Goal: Information Seeking & Learning: Compare options

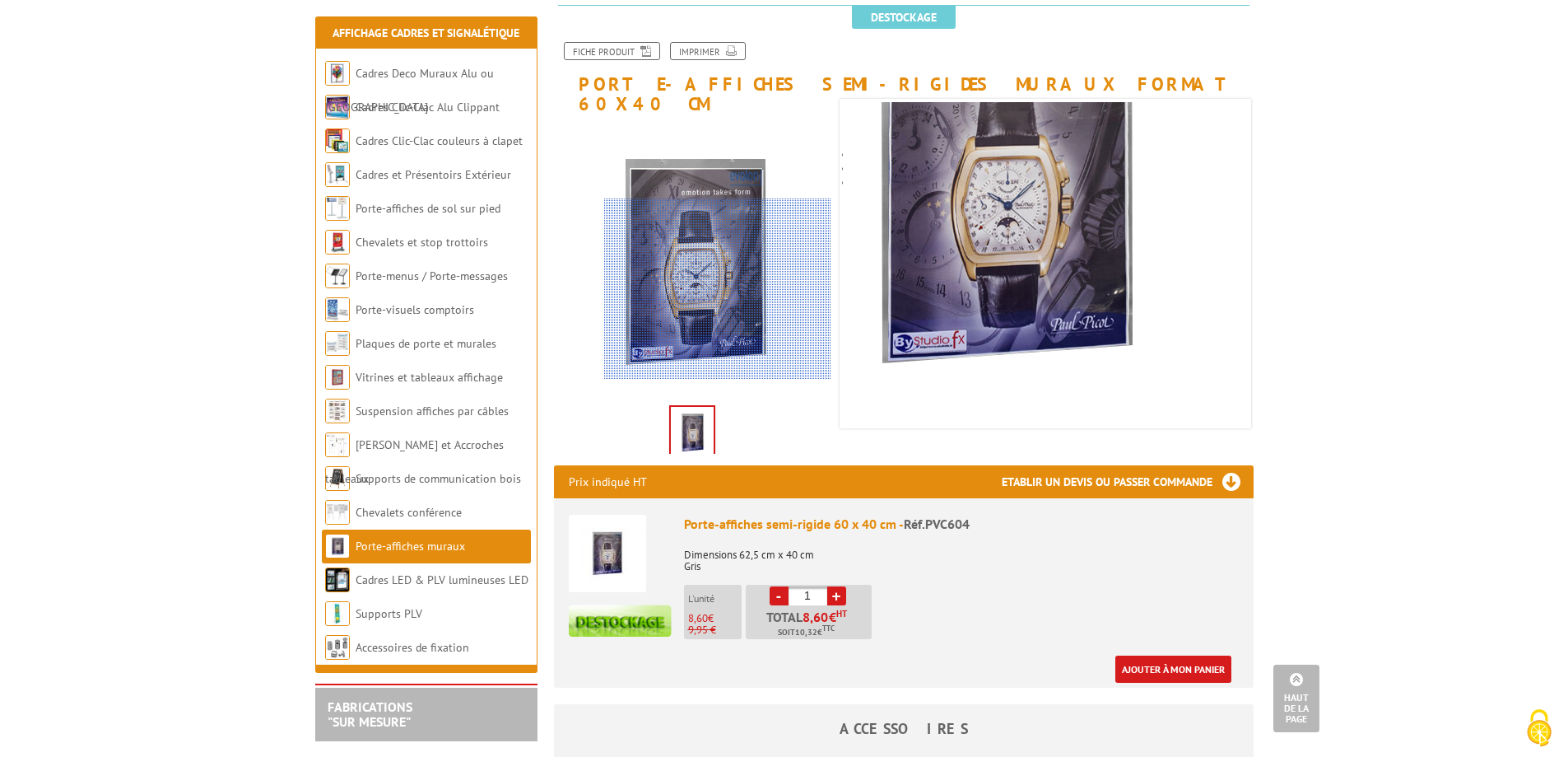
scroll to position [164, 0]
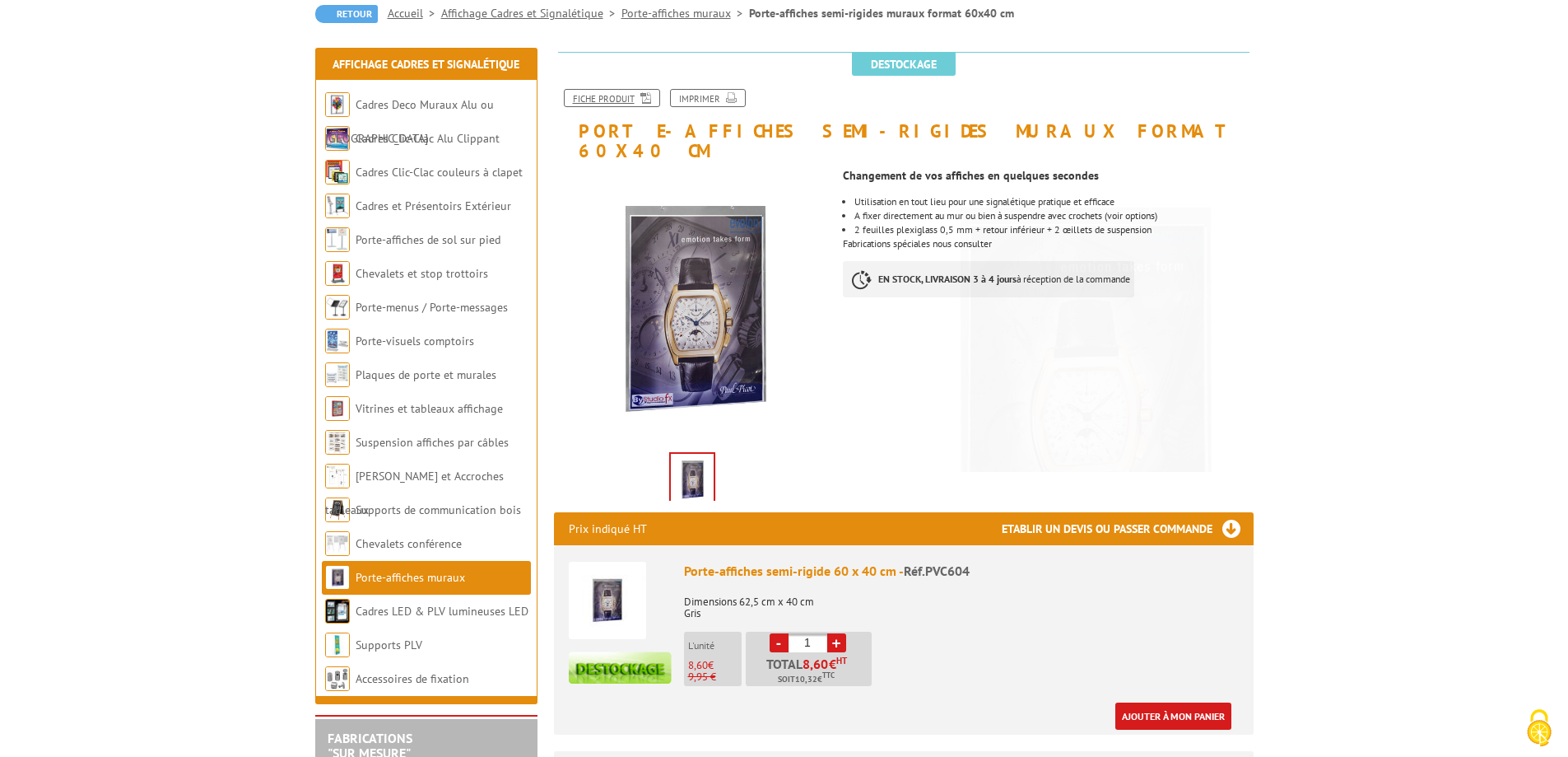
click at [623, 102] on link "Fiche produit" at bounding box center [612, 98] width 97 height 18
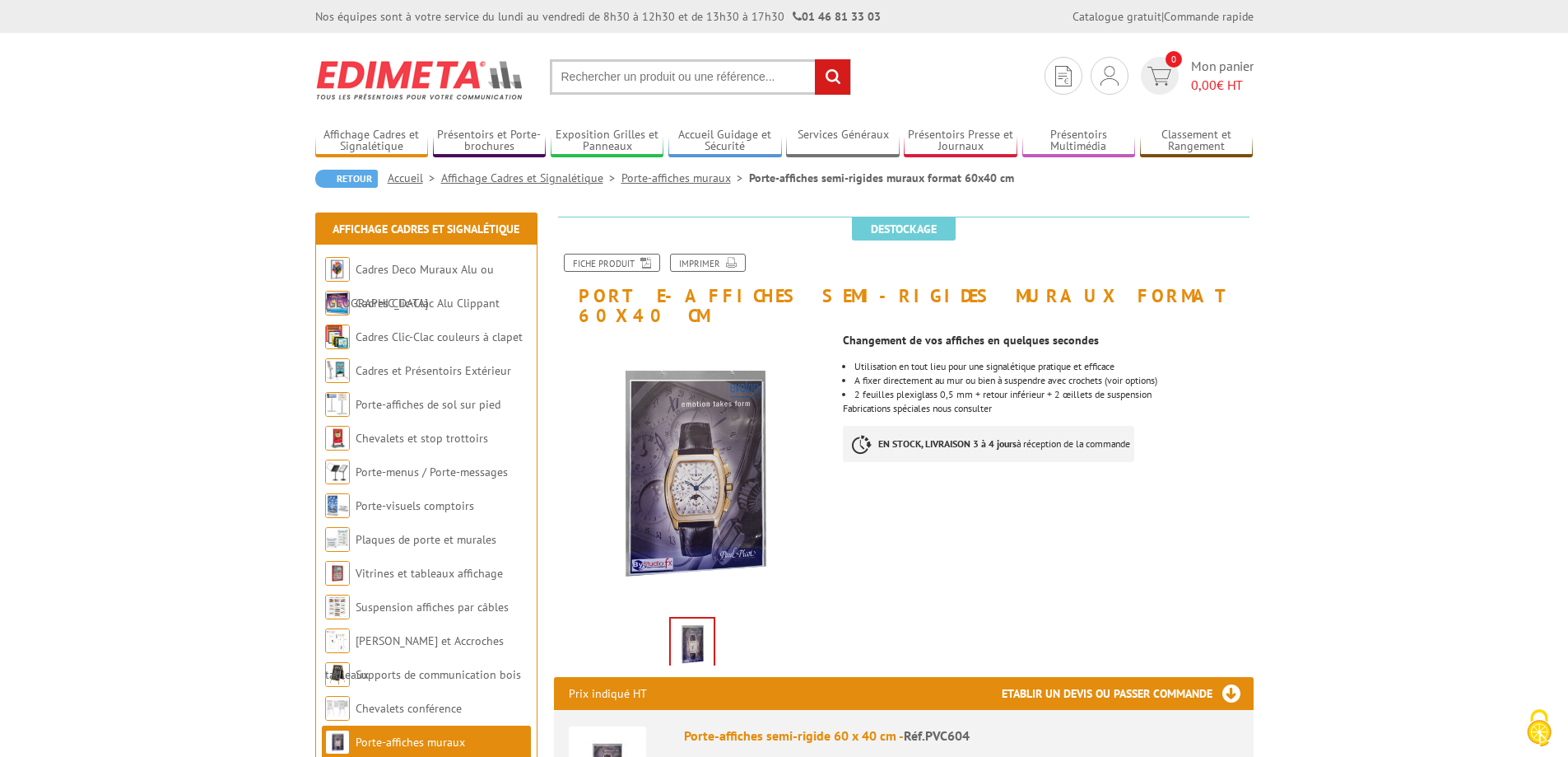
click at [663, 176] on link "Porte-affiches muraux" at bounding box center [685, 177] width 128 height 15
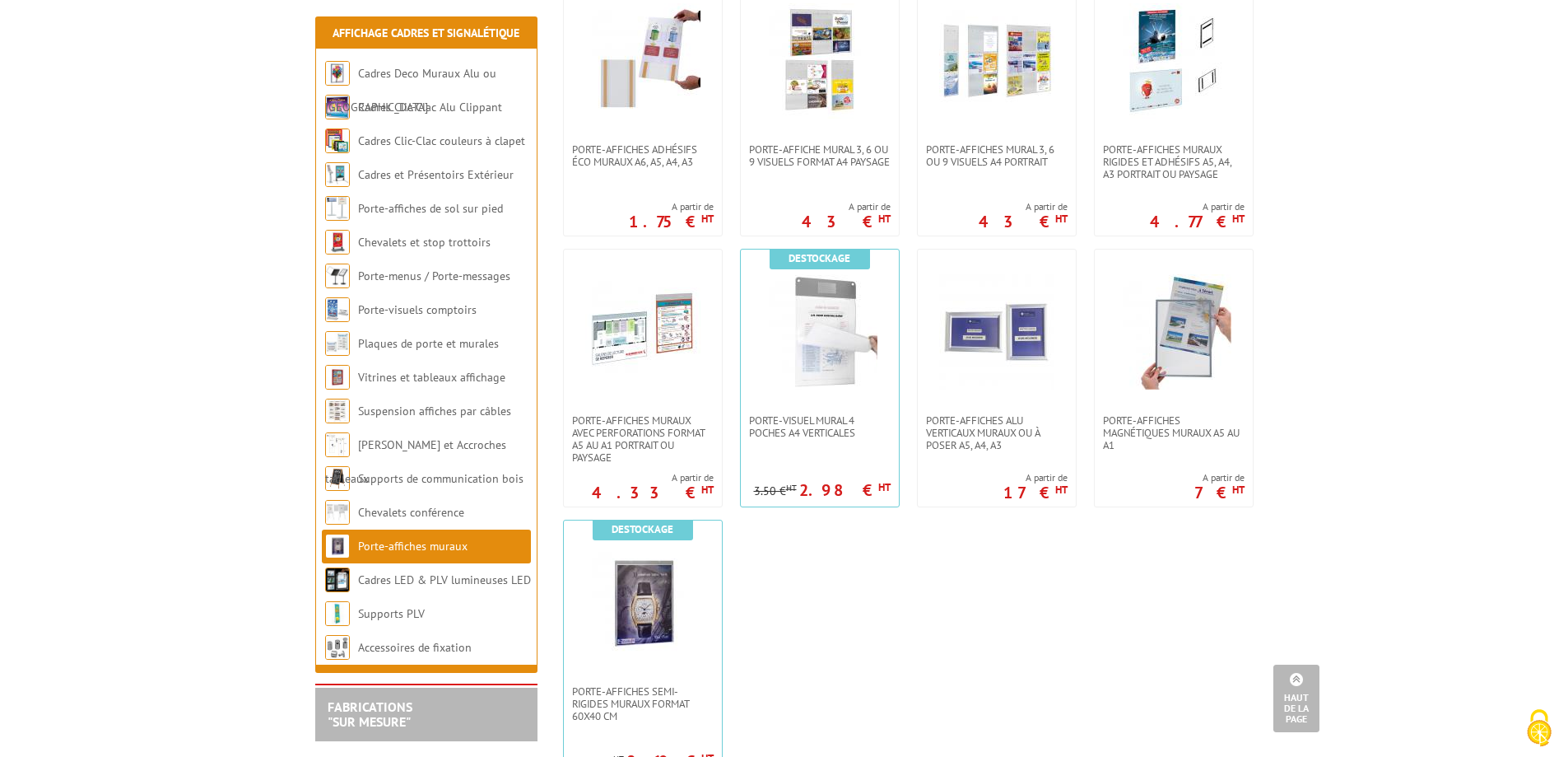
scroll to position [1152, 0]
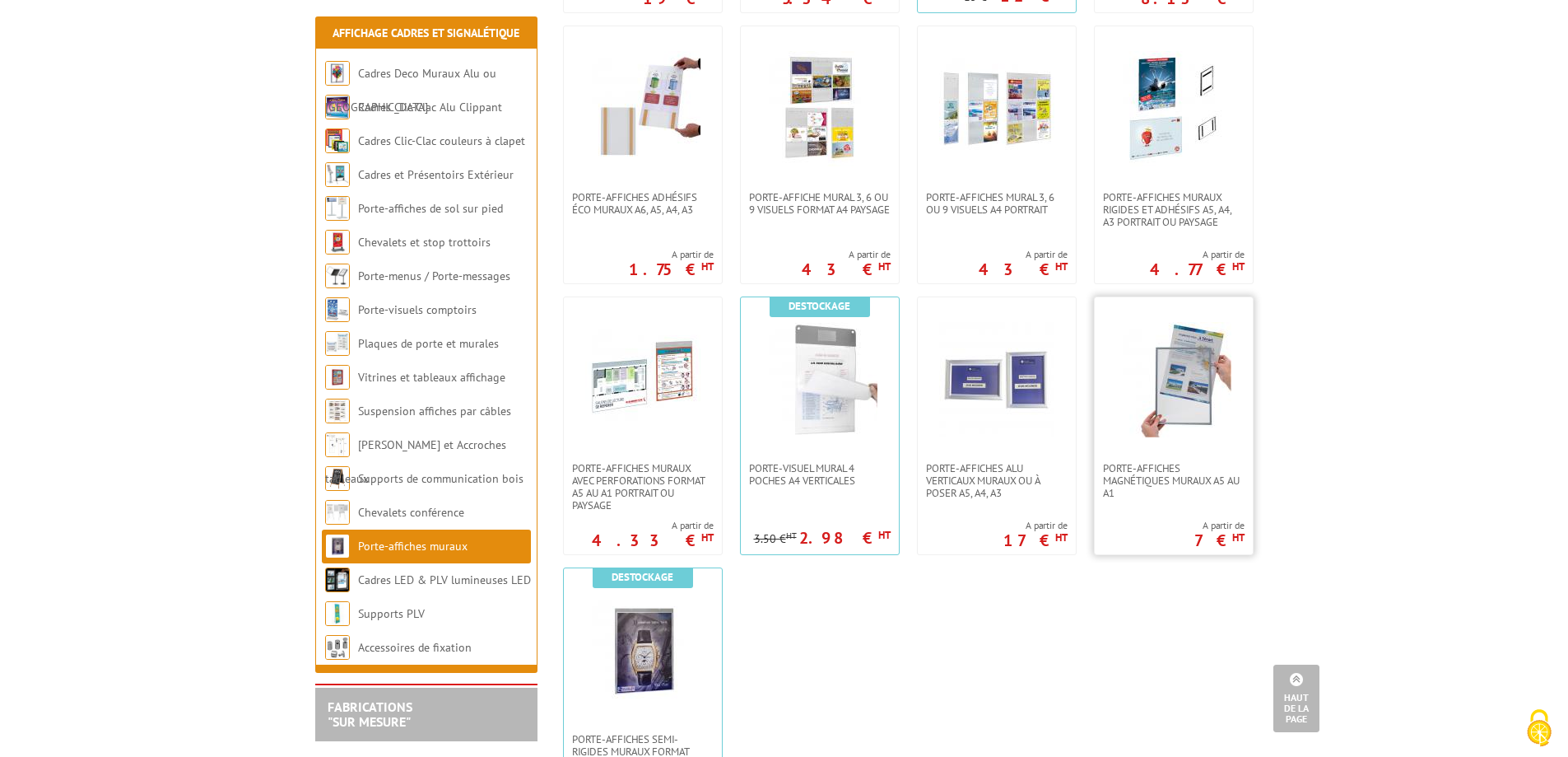
click at [1152, 402] on img at bounding box center [1174, 379] width 115 height 115
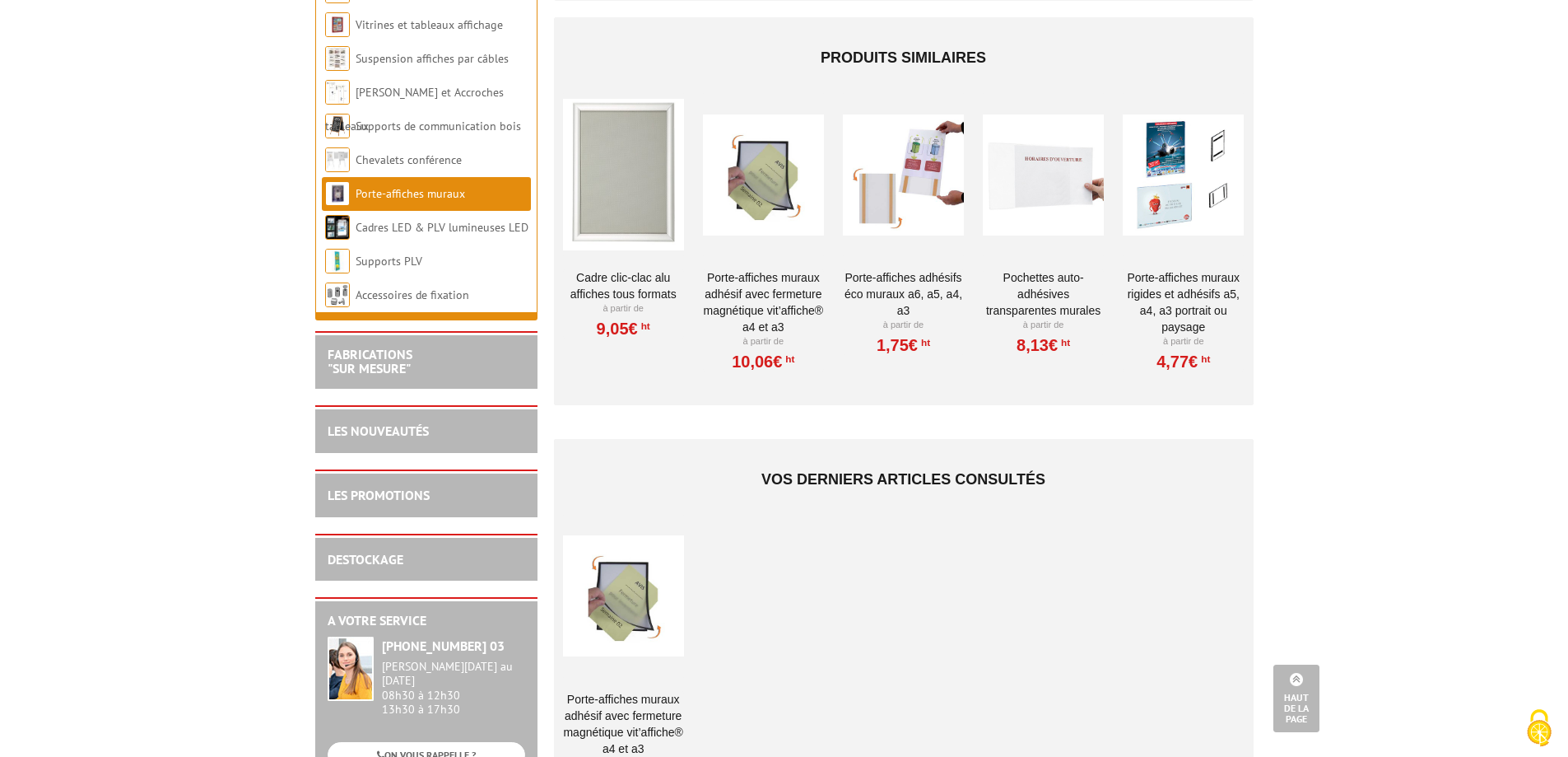
scroll to position [1318, 0]
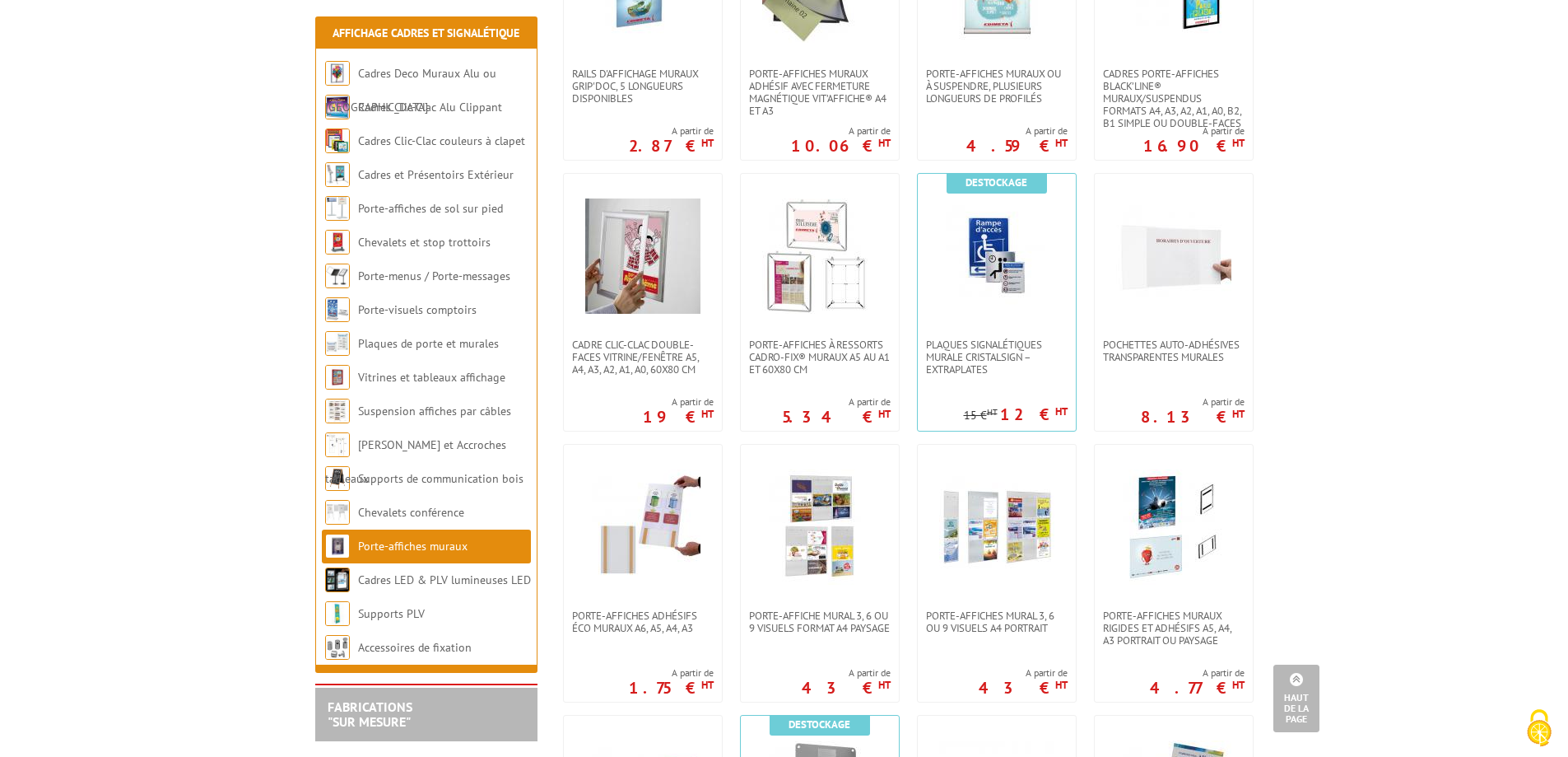
scroll to position [741, 0]
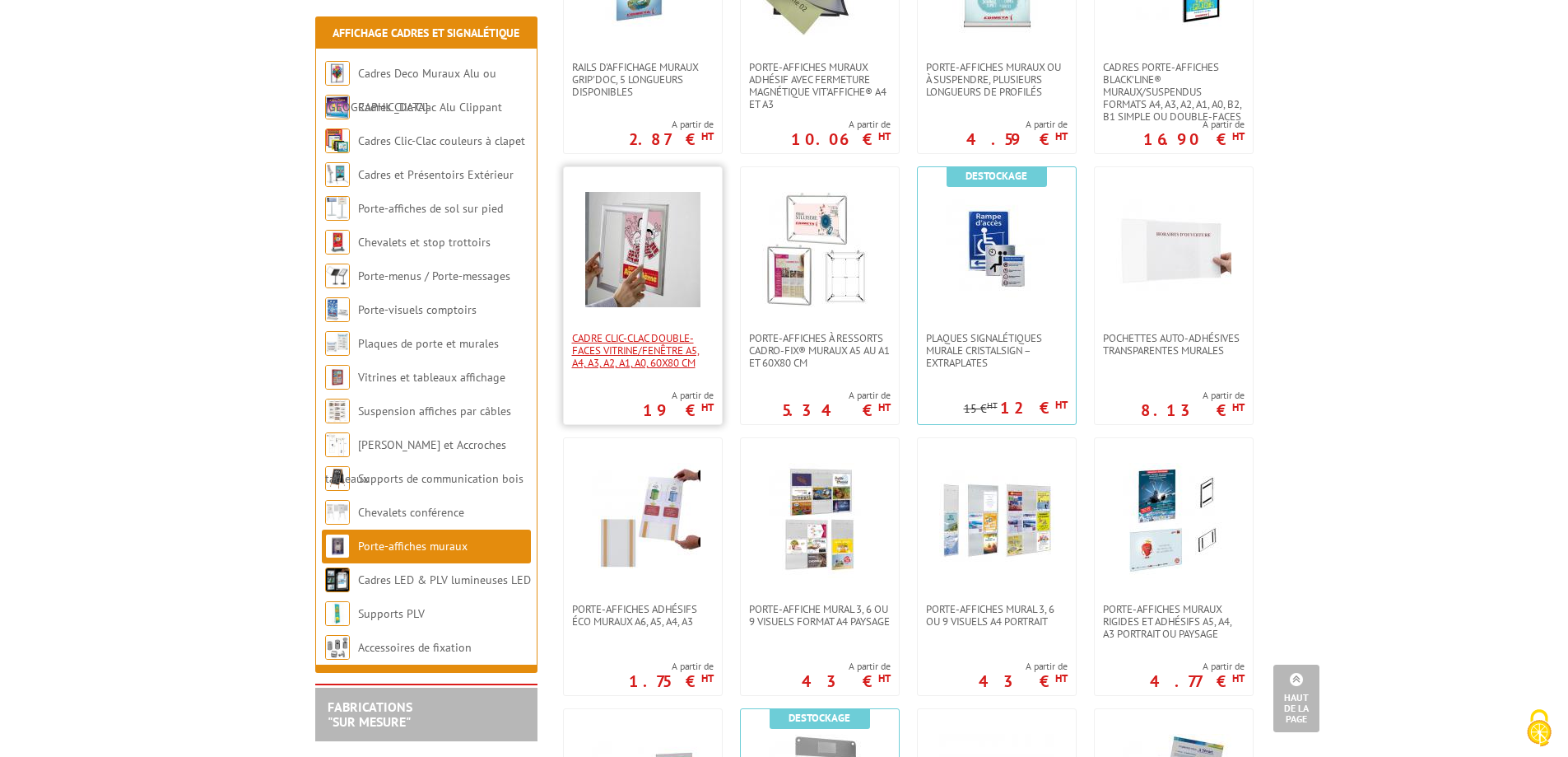
click at [635, 344] on span "Cadre clic-clac double-faces vitrine/fenêtre A5, A4, A3, A2, A1, A0, 60x80 cm" at bounding box center [643, 350] width 141 height 37
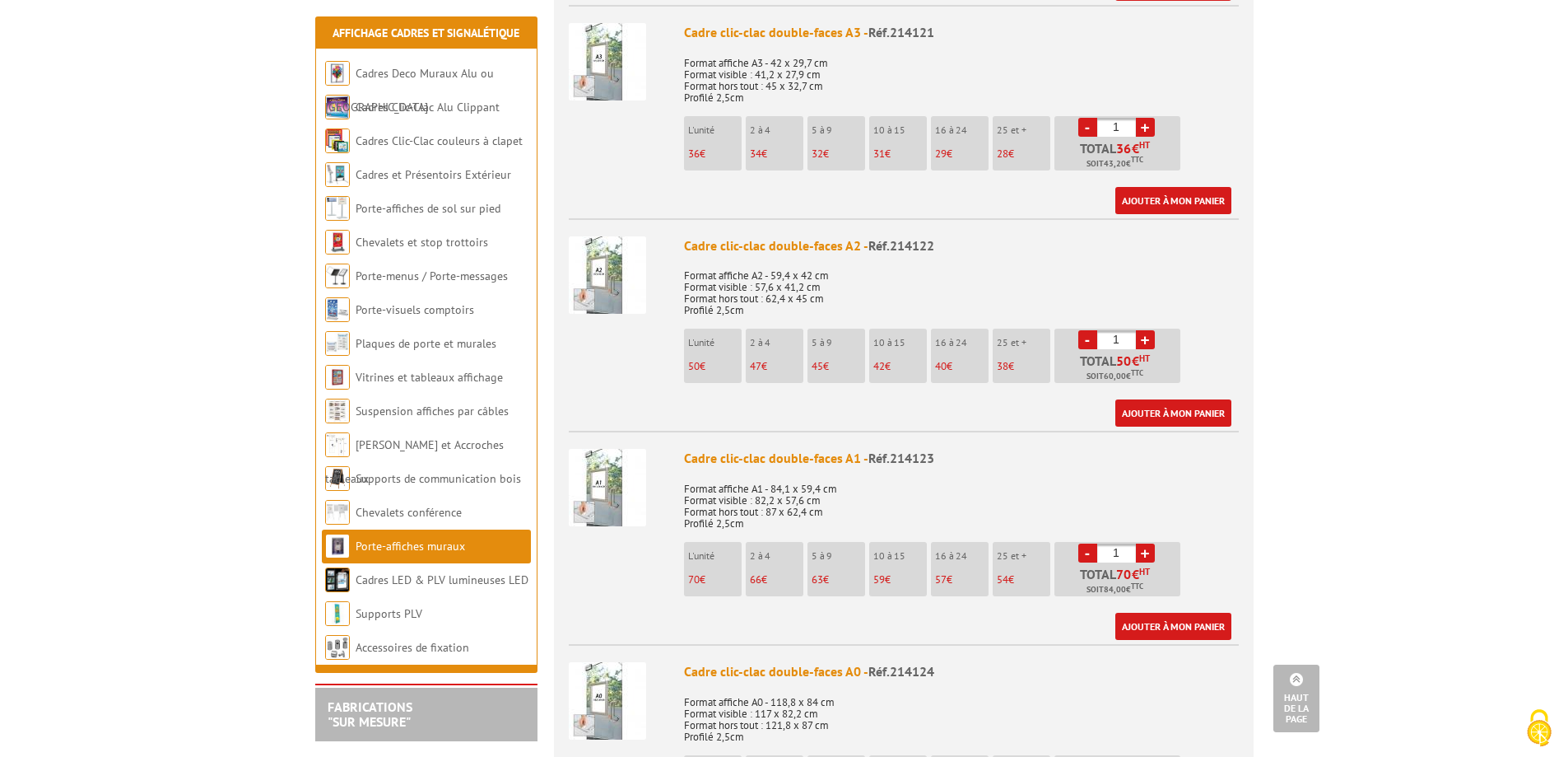
scroll to position [1070, 0]
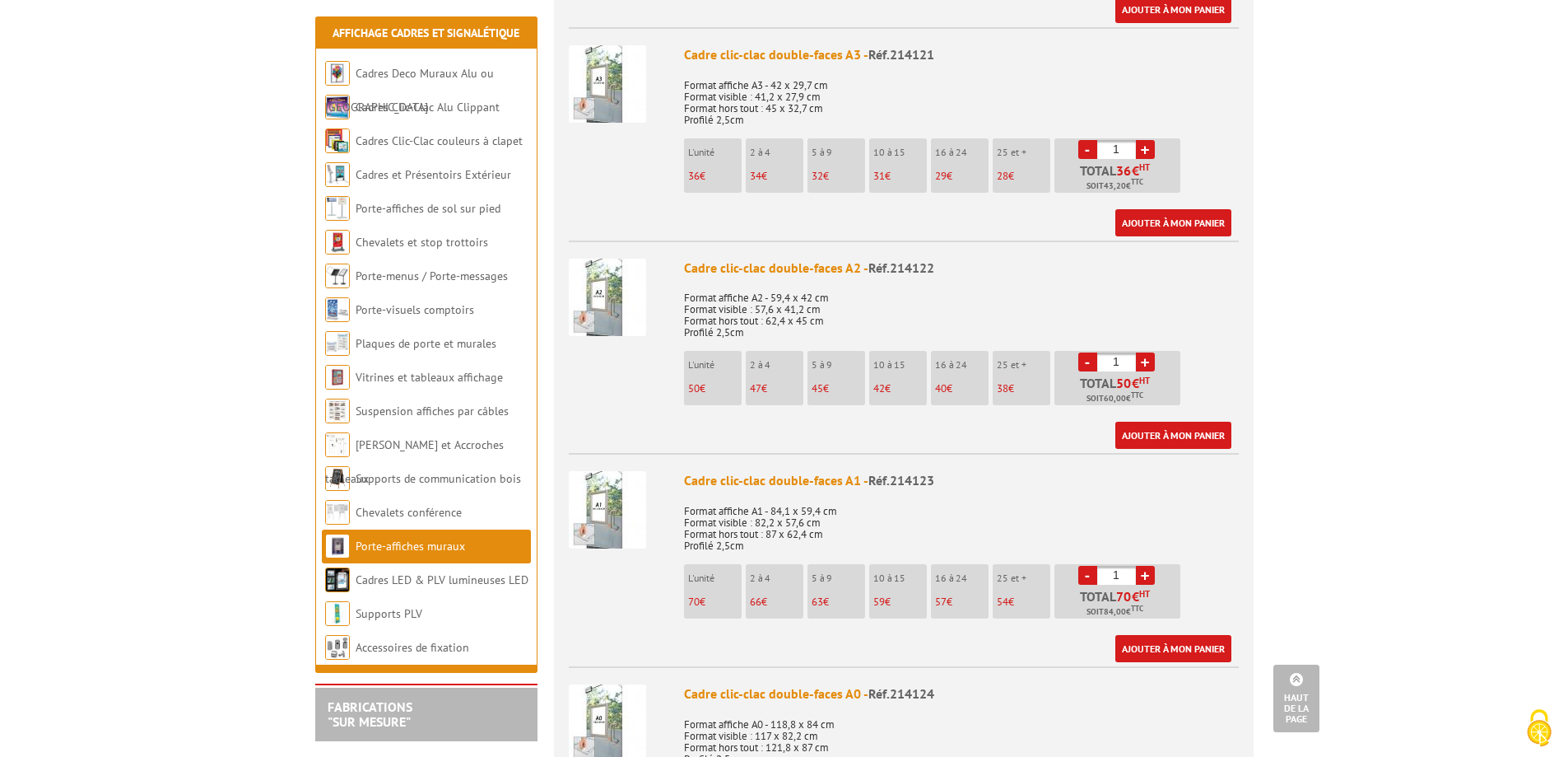
click at [586, 271] on img at bounding box center [607, 297] width 77 height 77
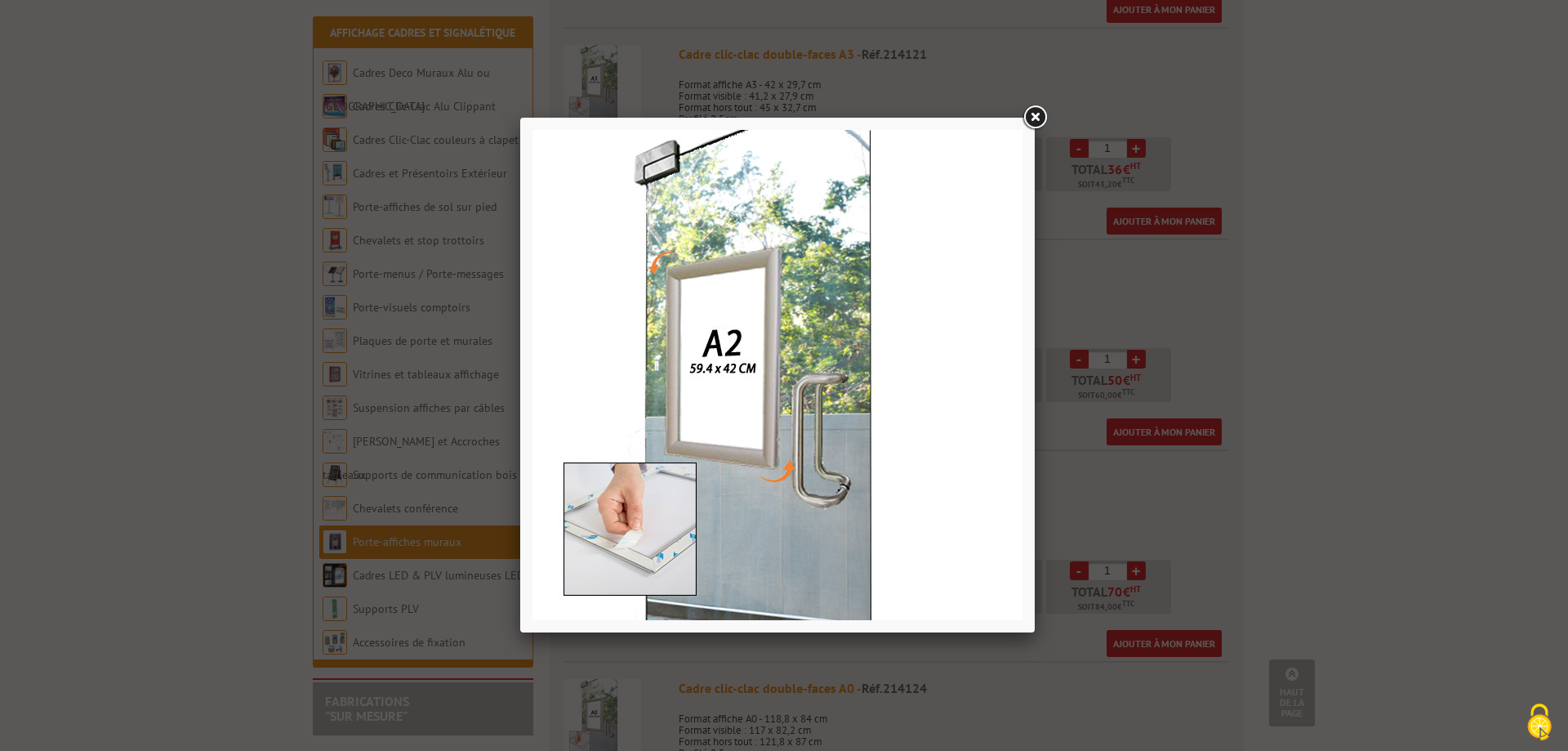
drag, startPoint x: 1039, startPoint y: 115, endPoint x: 893, endPoint y: 226, distance: 183.4
click at [1038, 115] on link at bounding box center [1035, 117] width 30 height 30
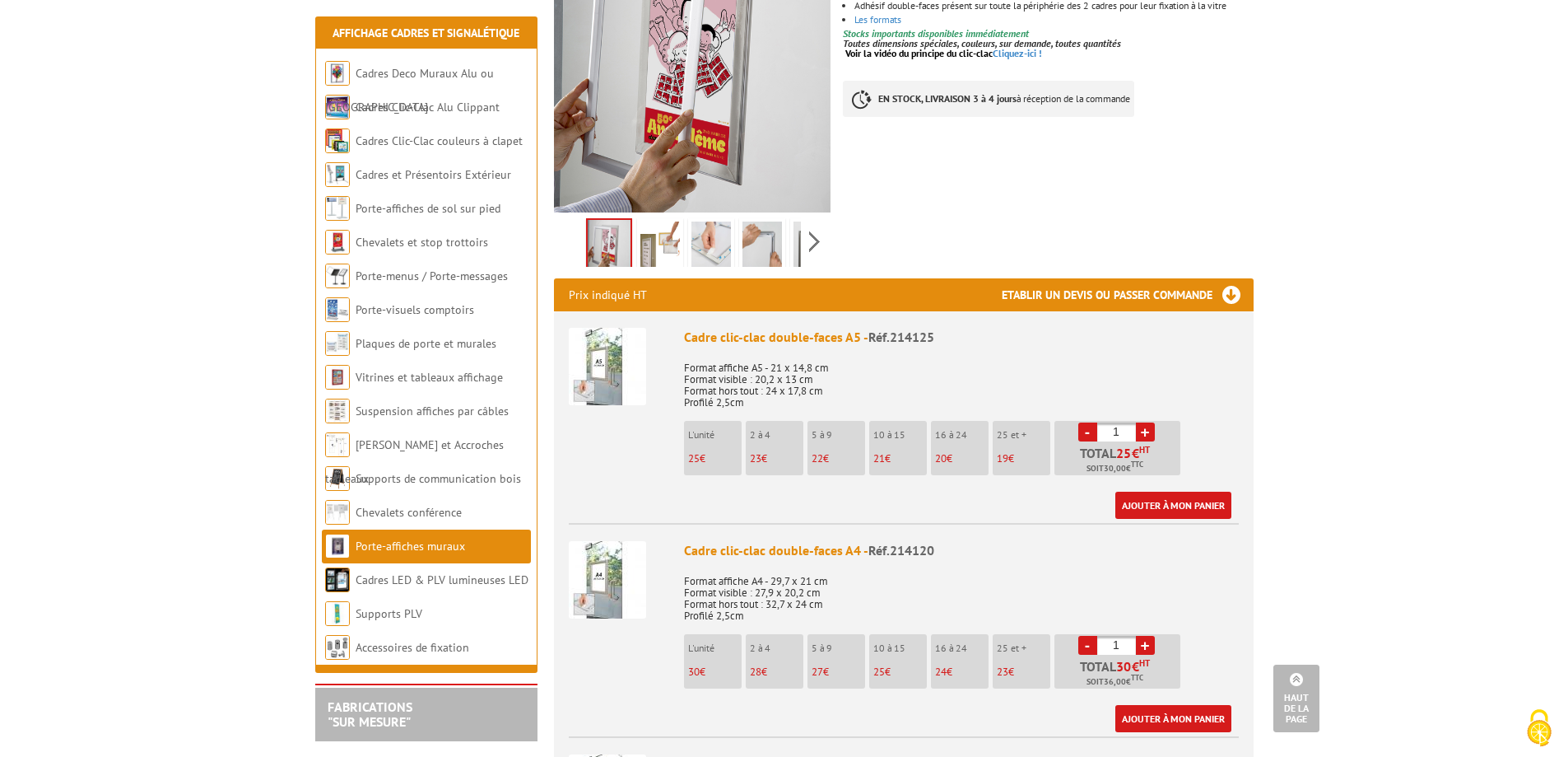
scroll to position [330, 0]
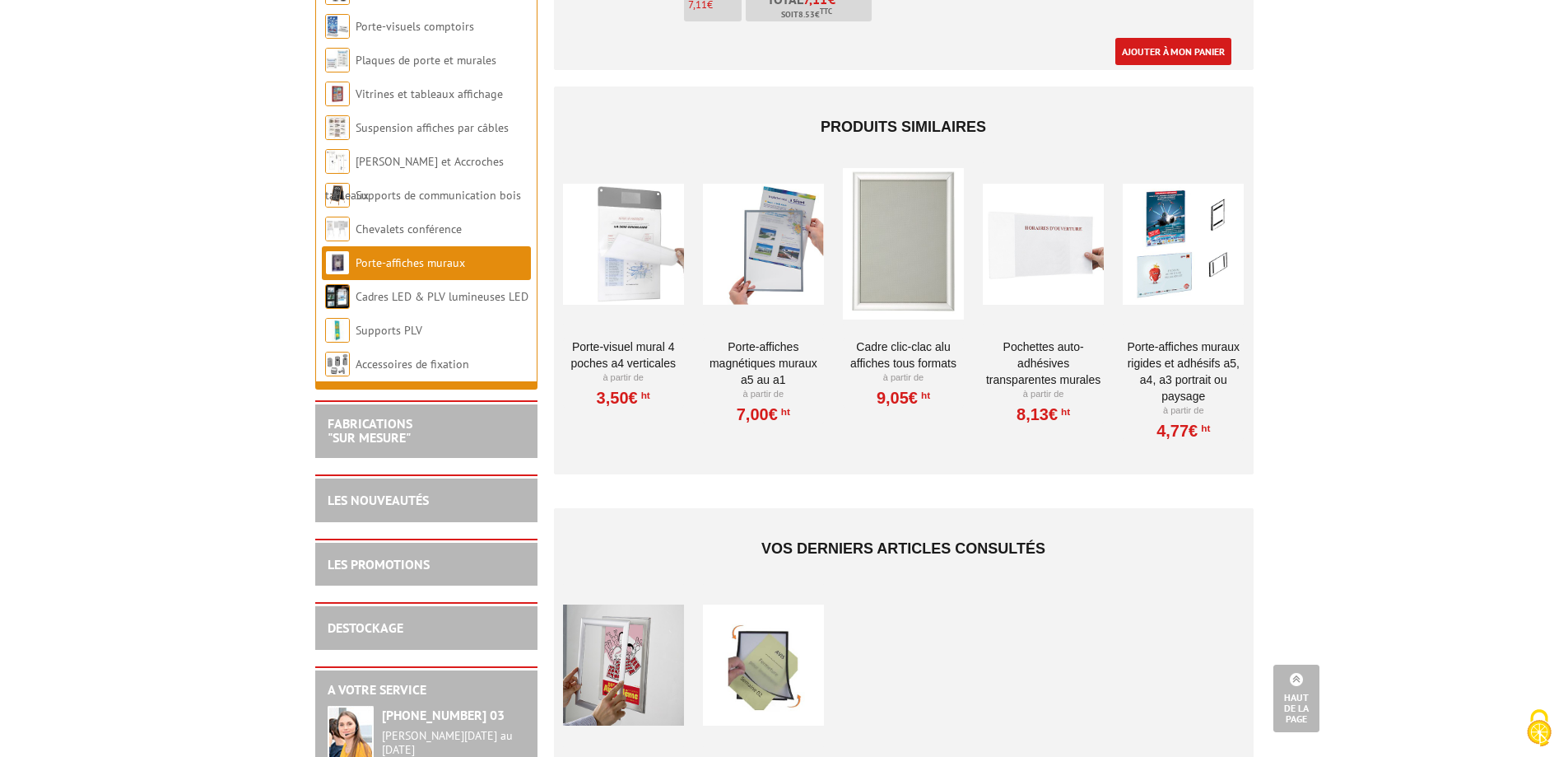
scroll to position [1482, 0]
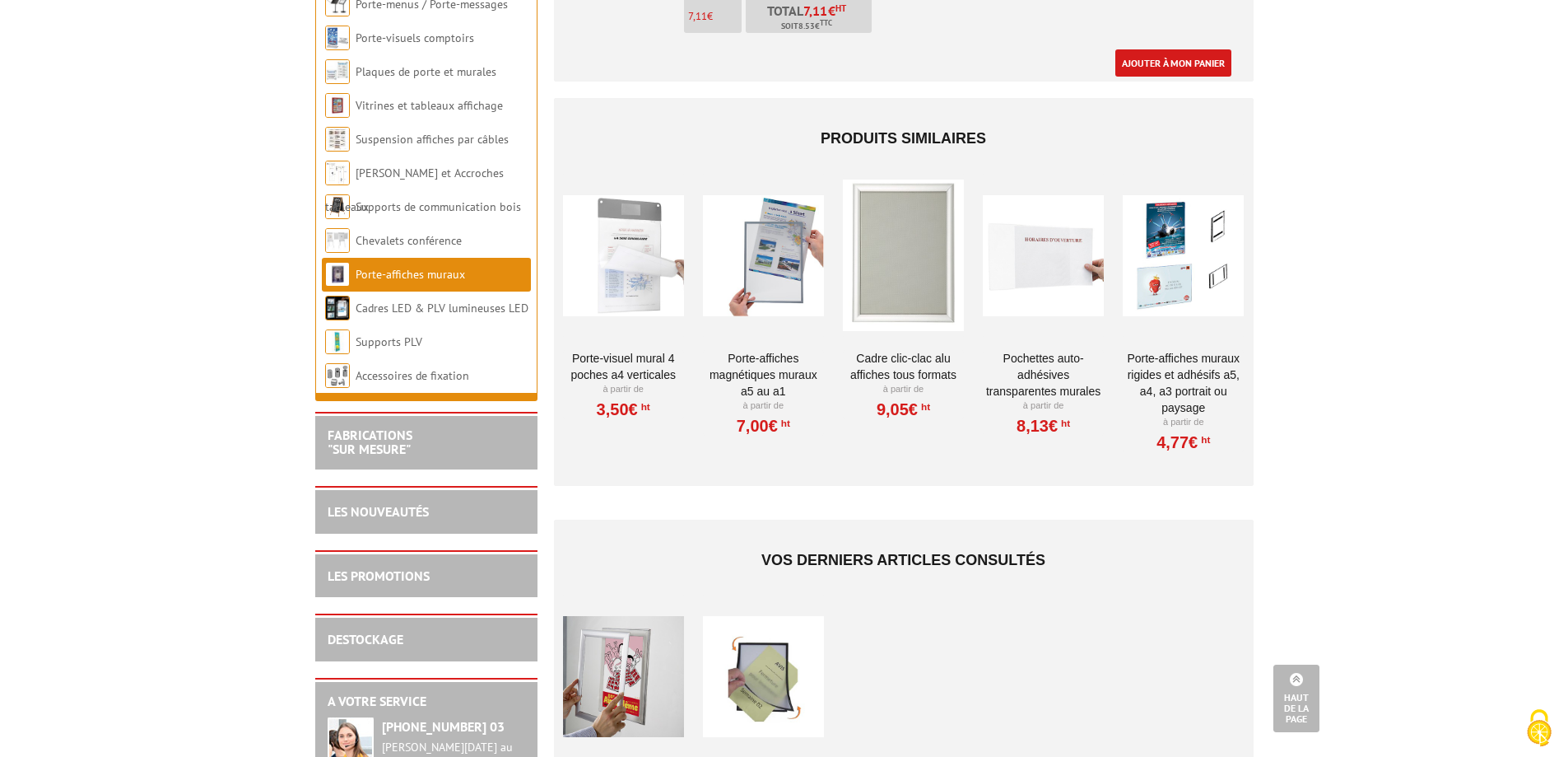
click at [912, 360] on link "Cadre Clic-Clac Alu affiches tous formats" at bounding box center [903, 366] width 121 height 33
